Goal: Information Seeking & Learning: Learn about a topic

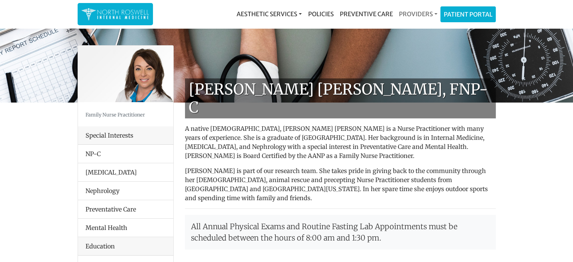
click at [417, 17] on link "Providers" at bounding box center [418, 13] width 44 height 15
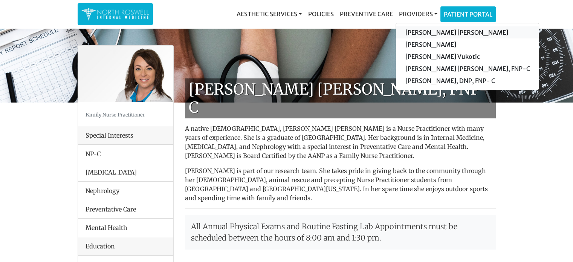
click at [422, 31] on link "[PERSON_NAME] [PERSON_NAME]" at bounding box center [467, 32] width 143 height 12
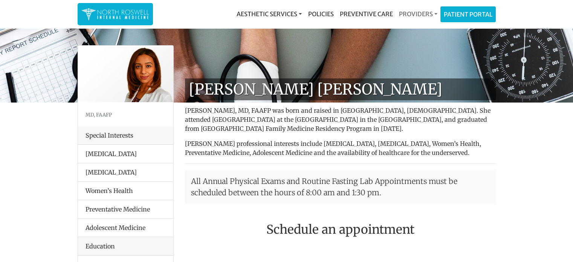
click at [425, 13] on link "Providers" at bounding box center [418, 13] width 44 height 15
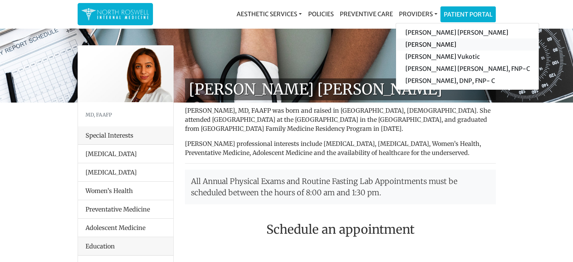
click at [431, 44] on link "[PERSON_NAME]" at bounding box center [467, 44] width 143 height 12
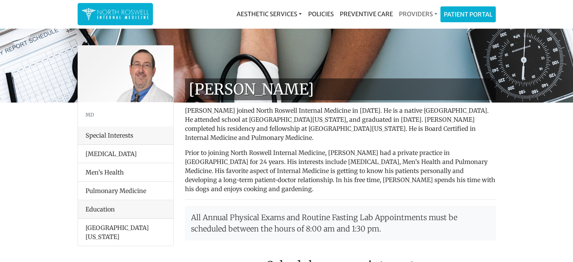
click at [420, 14] on link "Providers" at bounding box center [418, 13] width 44 height 15
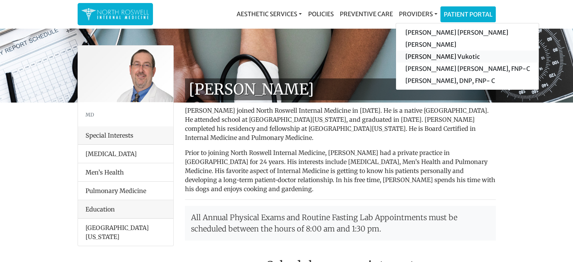
click at [426, 58] on link "[PERSON_NAME] Vukotic" at bounding box center [467, 56] width 143 height 12
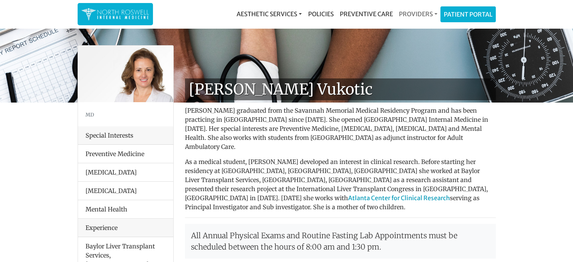
click at [421, 10] on link "Providers" at bounding box center [418, 13] width 44 height 15
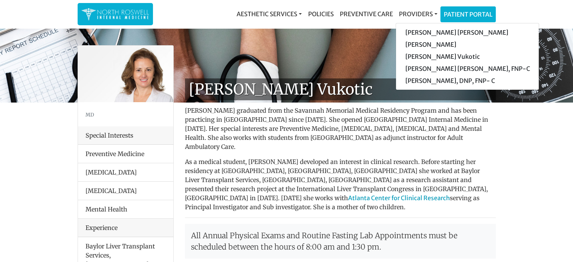
click at [323, 164] on p "As a medical student, Dr. Vukotic developed an interest in clinical research. B…" at bounding box center [340, 184] width 311 height 54
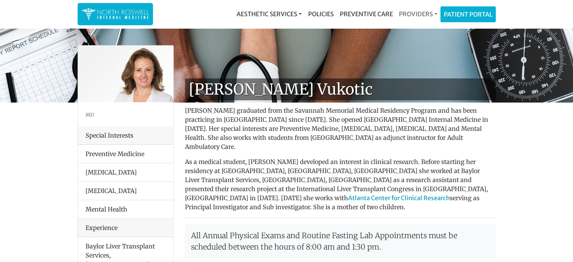
click at [408, 15] on link "Providers" at bounding box center [418, 13] width 44 height 15
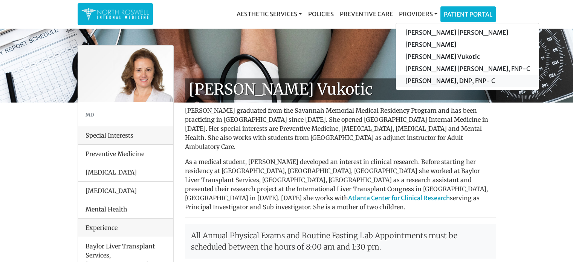
click at [426, 80] on link "[PERSON_NAME], DNP, FNP- C" at bounding box center [467, 81] width 143 height 12
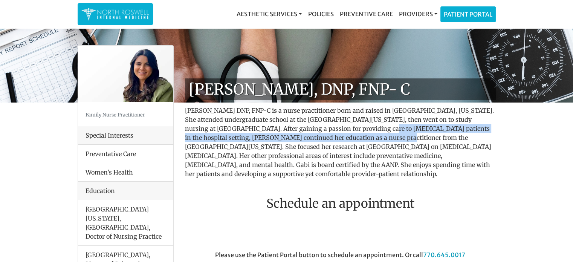
drag, startPoint x: 344, startPoint y: 127, endPoint x: 345, endPoint y: 139, distance: 12.9
click at [345, 139] on p "[PERSON_NAME] DNP, FNP-C is a nurse practitioner born and raised in [GEOGRAPHIC…" at bounding box center [340, 142] width 311 height 72
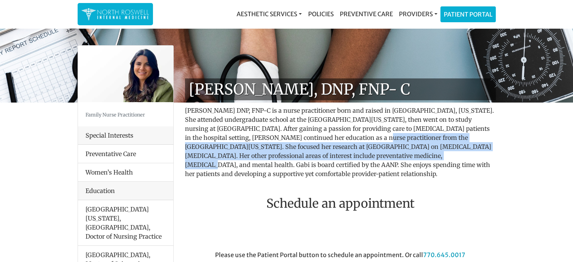
drag, startPoint x: 324, startPoint y: 138, endPoint x: 328, endPoint y: 154, distance: 15.9
click at [328, 154] on p "[PERSON_NAME] DNP, FNP-C is a nurse practitioner born and raised in [GEOGRAPHIC…" at bounding box center [340, 142] width 311 height 72
click at [330, 142] on p "[PERSON_NAME] DNP, FNP-C is a nurse practitioner born and raised in [GEOGRAPHIC…" at bounding box center [340, 142] width 311 height 72
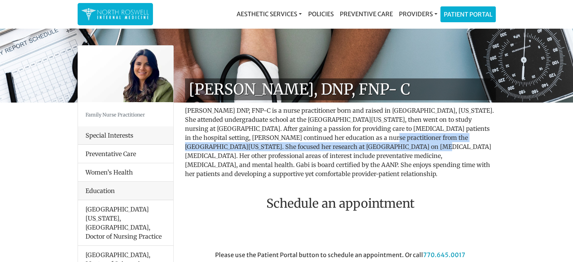
drag, startPoint x: 330, startPoint y: 137, endPoint x: 330, endPoint y: 147, distance: 10.2
click at [330, 147] on p "[PERSON_NAME] DNP, FNP-C is a nurse practitioner born and raised in [GEOGRAPHIC…" at bounding box center [340, 142] width 311 height 72
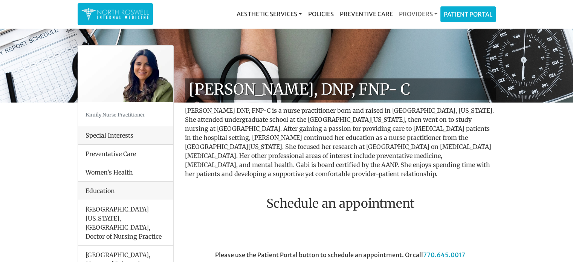
click at [426, 13] on link "Providers" at bounding box center [418, 13] width 44 height 15
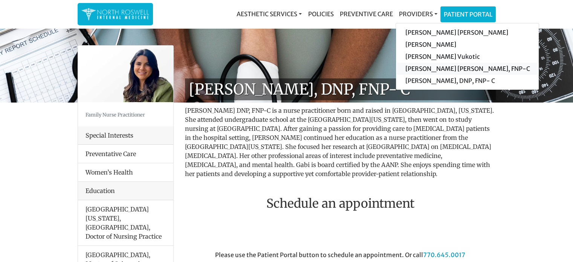
click at [427, 69] on link "[PERSON_NAME] [PERSON_NAME], FNP-C" at bounding box center [467, 69] width 143 height 12
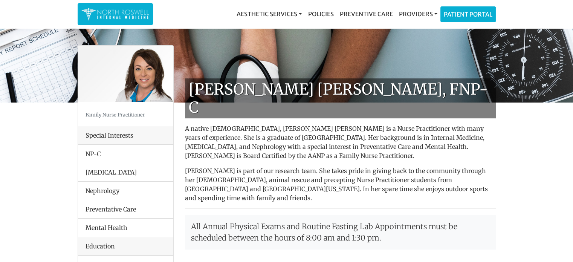
click at [340, 125] on p "A native Georgian, Keela Weeks Leger is a Nurse Practitioner with many years of…" at bounding box center [340, 142] width 311 height 36
click at [422, 12] on link "Providers" at bounding box center [418, 13] width 44 height 15
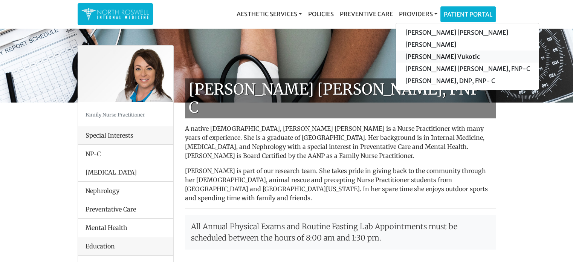
click at [428, 57] on link "[PERSON_NAME] Vukotic" at bounding box center [467, 56] width 143 height 12
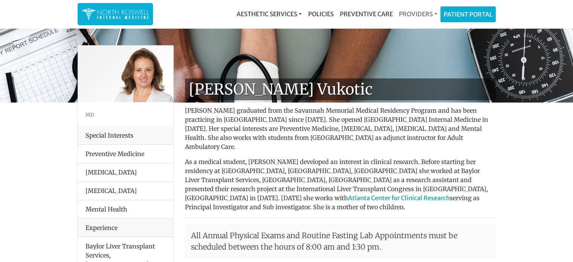
click at [425, 15] on link "Providers" at bounding box center [418, 13] width 44 height 15
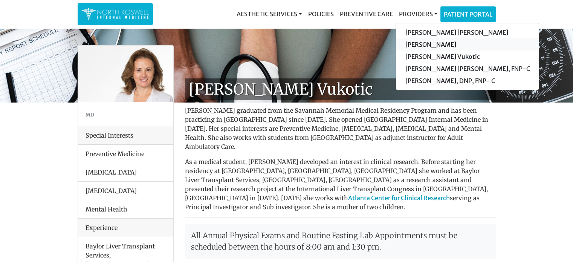
click at [423, 46] on link "[PERSON_NAME]" at bounding box center [467, 44] width 143 height 12
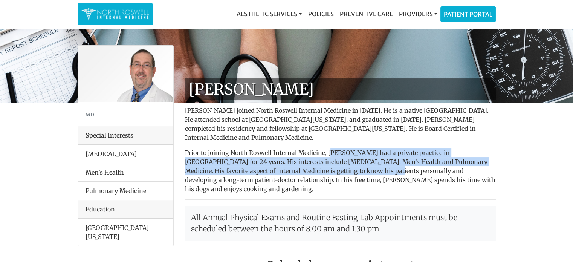
drag, startPoint x: 332, startPoint y: 148, endPoint x: 333, endPoint y: 168, distance: 19.7
click at [333, 168] on p "Prior to joining North Roswell Internal Medicine, Dr. Kanes had a private pract…" at bounding box center [340, 170] width 311 height 45
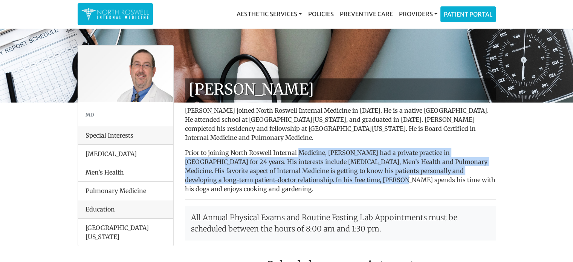
drag, startPoint x: 297, startPoint y: 150, endPoint x: 303, endPoint y: 177, distance: 27.1
click at [303, 177] on p "Prior to joining North Roswell Internal Medicine, Dr. Kanes had a private pract…" at bounding box center [340, 170] width 311 height 45
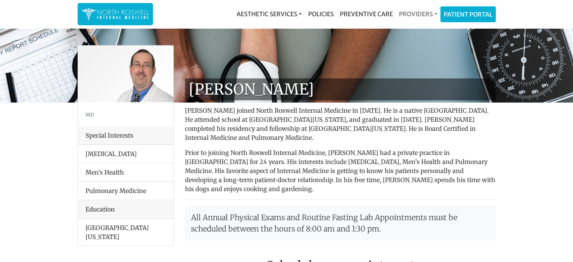
click at [419, 17] on link "Providers" at bounding box center [418, 13] width 44 height 15
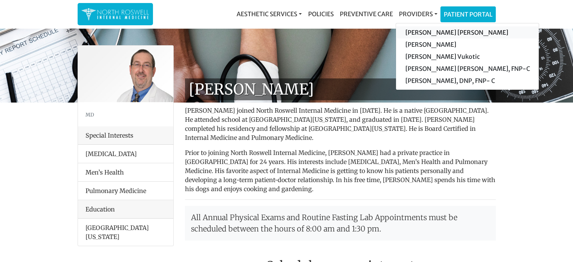
click at [419, 31] on link "[PERSON_NAME] [PERSON_NAME]" at bounding box center [467, 32] width 143 height 12
